Goal: Task Accomplishment & Management: Manage account settings

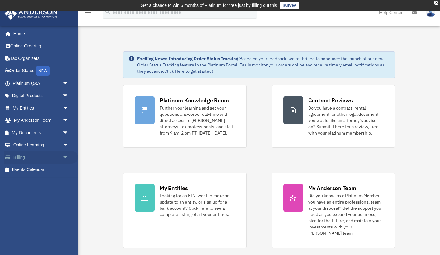
click at [65, 157] on span "arrow_drop_down" at bounding box center [69, 157] width 13 height 13
click at [41, 182] on link "Past Invoices" at bounding box center [43, 182] width 69 height 13
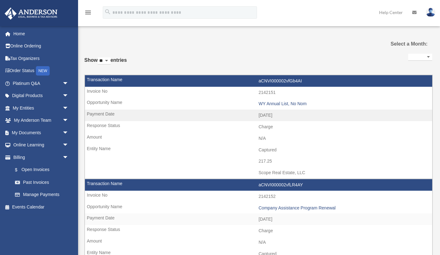
select select
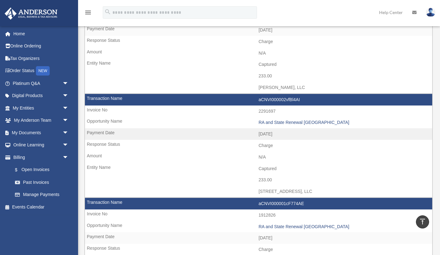
scroll to position [404, 0]
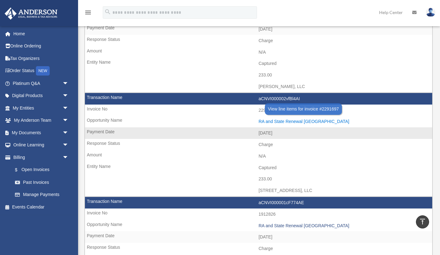
click at [299, 122] on div "RA and State Renewal [GEOGRAPHIC_DATA]" at bounding box center [344, 121] width 171 height 5
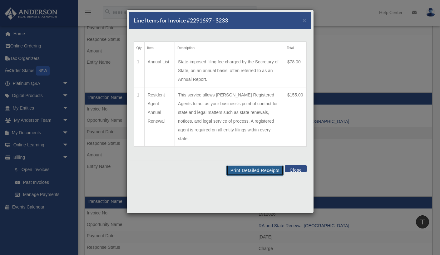
click at [259, 165] on button "Print Detailed Receipts" at bounding box center [255, 170] width 57 height 11
